Goal: Find specific page/section: Find specific page/section

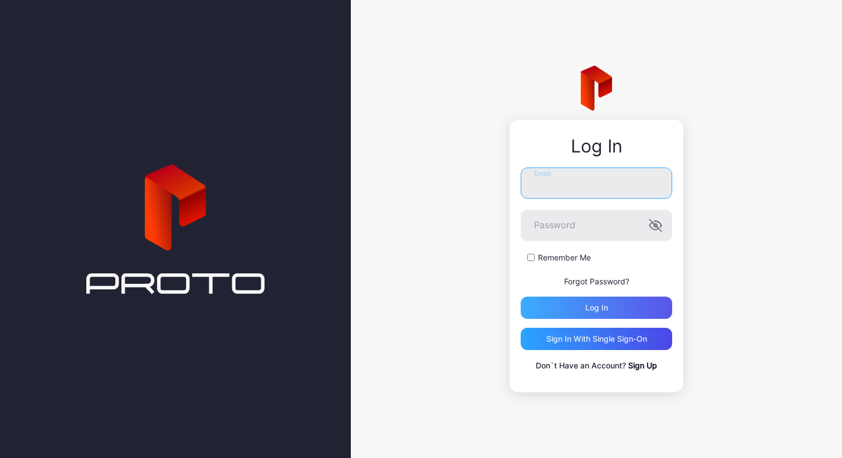
type input "**********"
click at [631, 308] on div "Log in" at bounding box center [596, 308] width 151 height 22
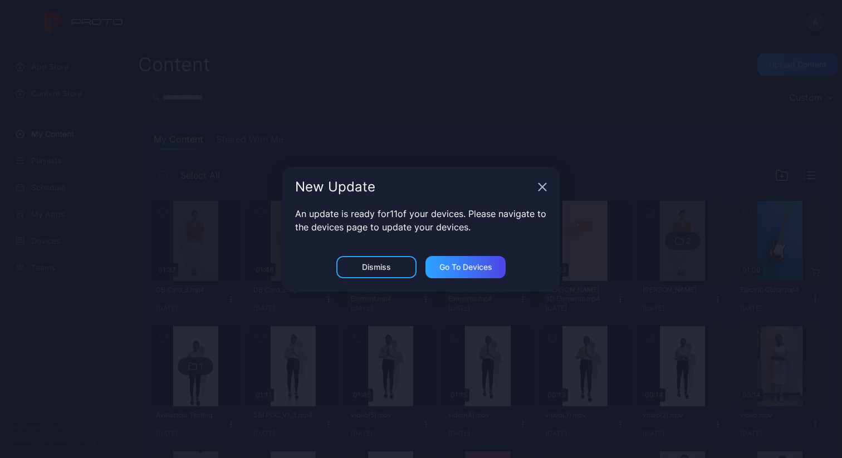
click at [546, 184] on icon "button" at bounding box center [542, 186] width 7 height 7
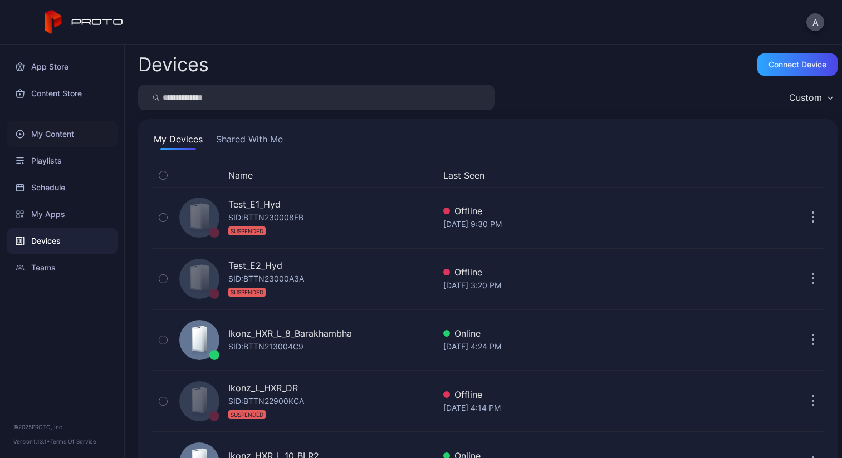
click at [79, 125] on div "My Content" at bounding box center [62, 134] width 111 height 27
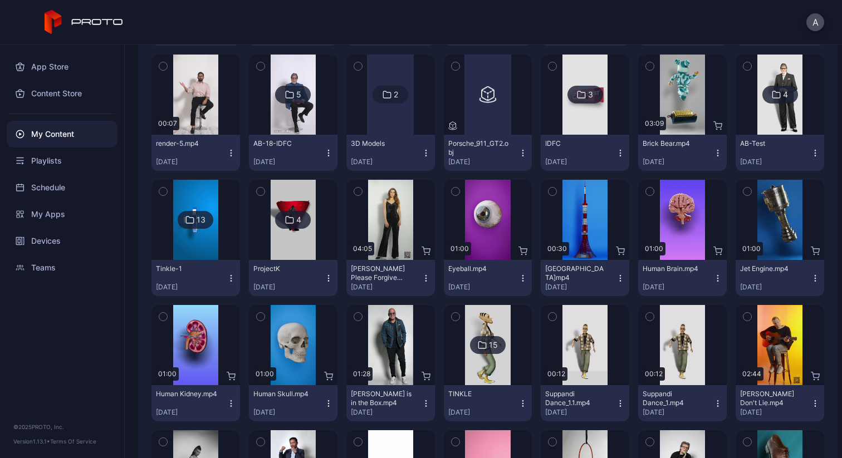
scroll to position [527, 0]
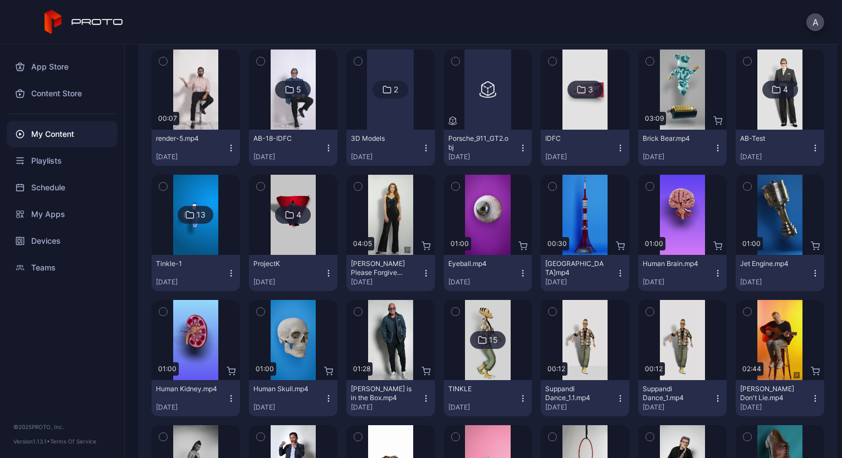
click at [519, 275] on icon "button" at bounding box center [523, 273] width 9 height 9
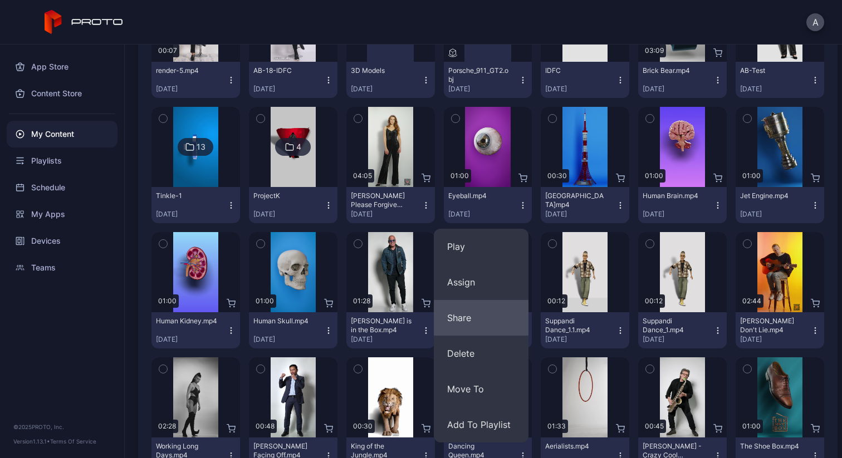
scroll to position [602, 0]
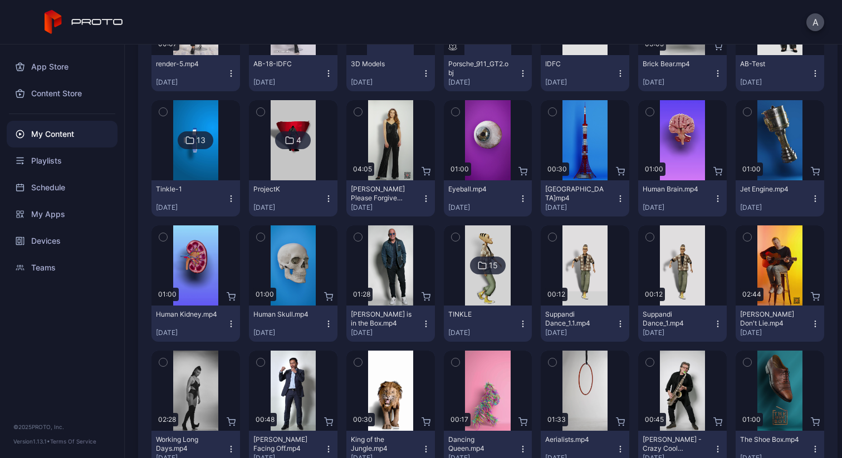
click at [597, 218] on div "Preview 01:37 DB Card_3.mp4 [DATE] Preview 01:46 DB Card_2.mp4 [DATE] Preview 0…" at bounding box center [487, 346] width 673 height 1513
click at [811, 199] on icon "button" at bounding box center [815, 198] width 9 height 9
click at [706, 223] on div "Preview 01:37 DB Card_3.mp4 [DATE] Preview 01:46 DB Card_2.mp4 [DATE] Preview 0…" at bounding box center [487, 346] width 673 height 1513
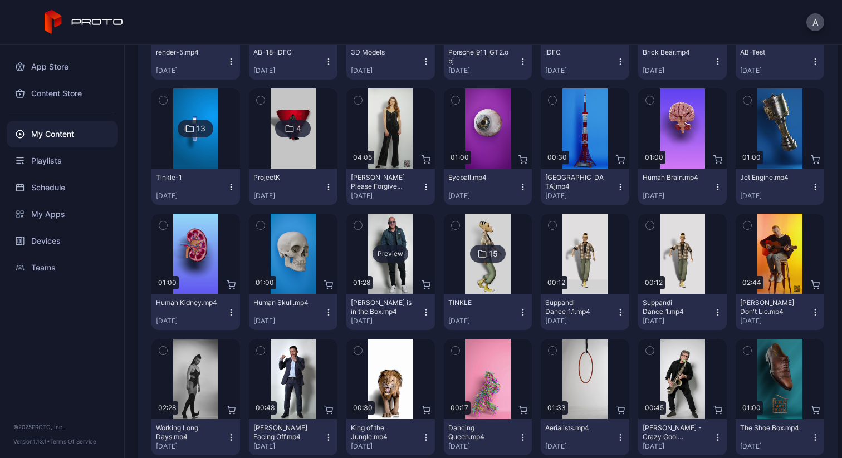
scroll to position [617, 0]
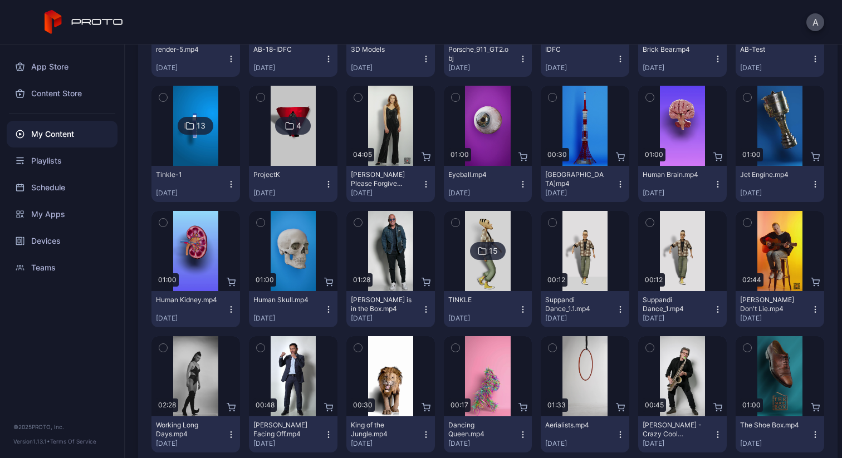
click at [228, 307] on icon "button" at bounding box center [231, 309] width 9 height 9
click at [325, 312] on icon "button" at bounding box center [328, 309] width 9 height 9
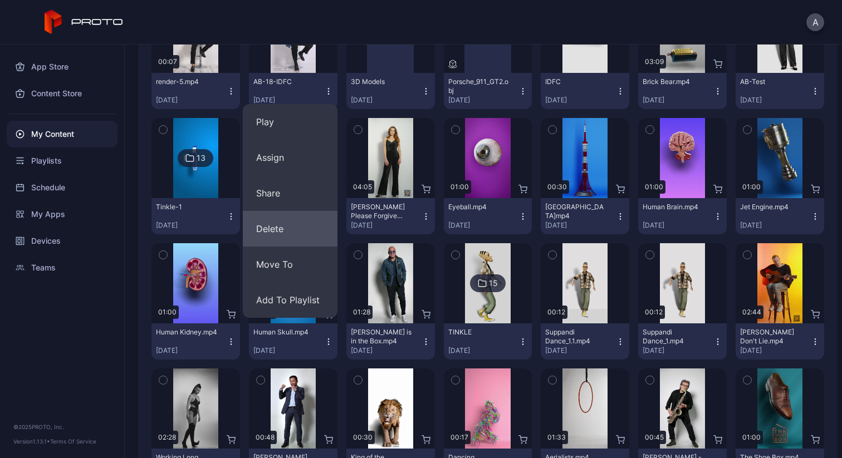
scroll to position [583, 0]
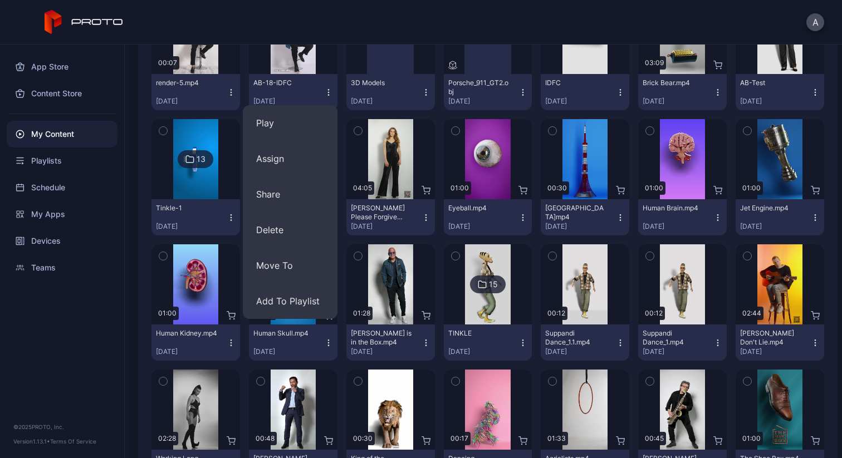
click at [135, 246] on div "Content Upload Content Custom My Content Shared With Me Select All Preview 01:3…" at bounding box center [483, 252] width 717 height 414
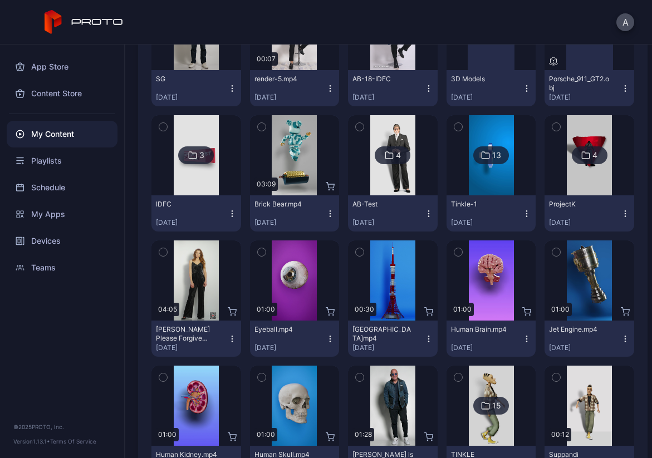
scroll to position [838, 0]
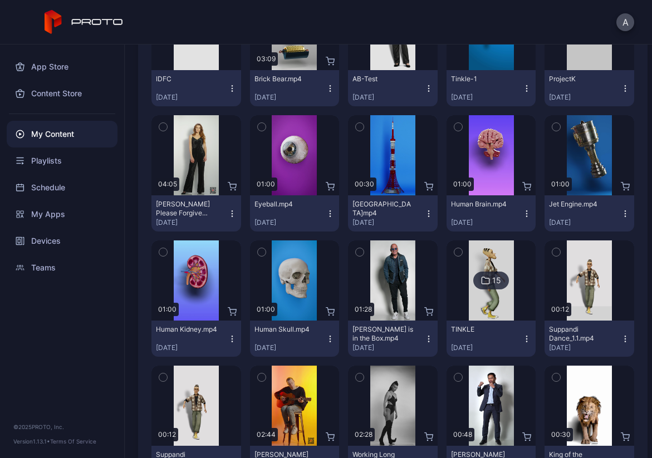
click at [621, 213] on icon "button" at bounding box center [625, 213] width 9 height 9
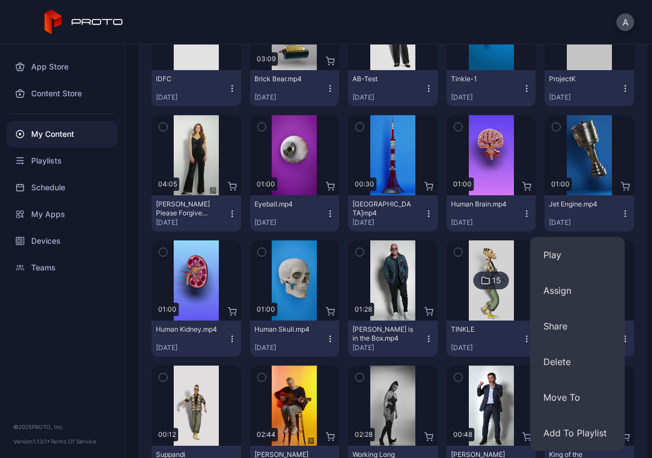
click at [632, 199] on div "My Content Shared With Me Select All Preview 01:37 DB Card_3.mp4 [DATE] Preview…" at bounding box center [393, 343] width 510 height 2123
